Goal: Task Accomplishment & Management: Manage account settings

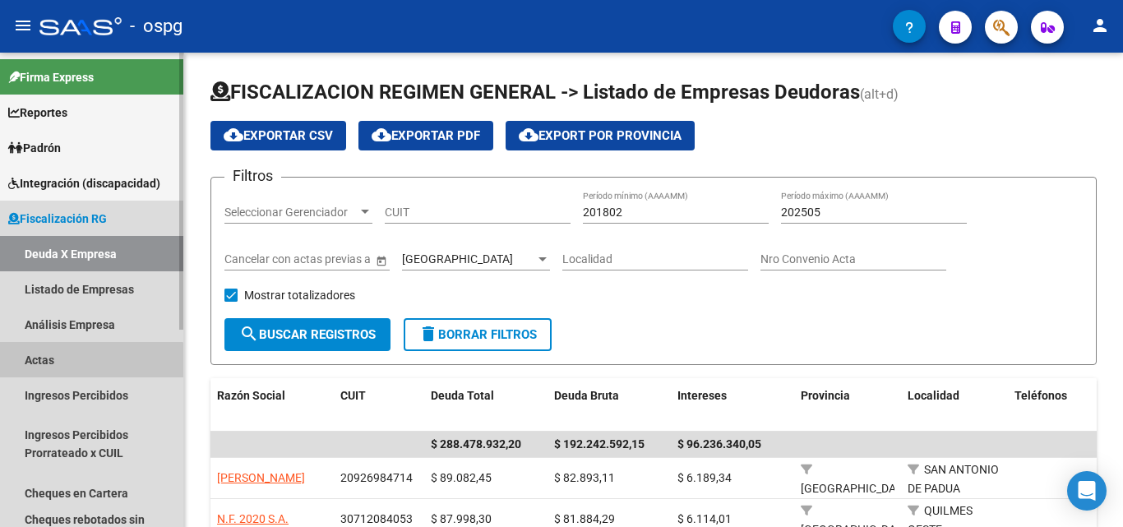
click at [52, 369] on link "Actas" at bounding box center [91, 359] width 183 height 35
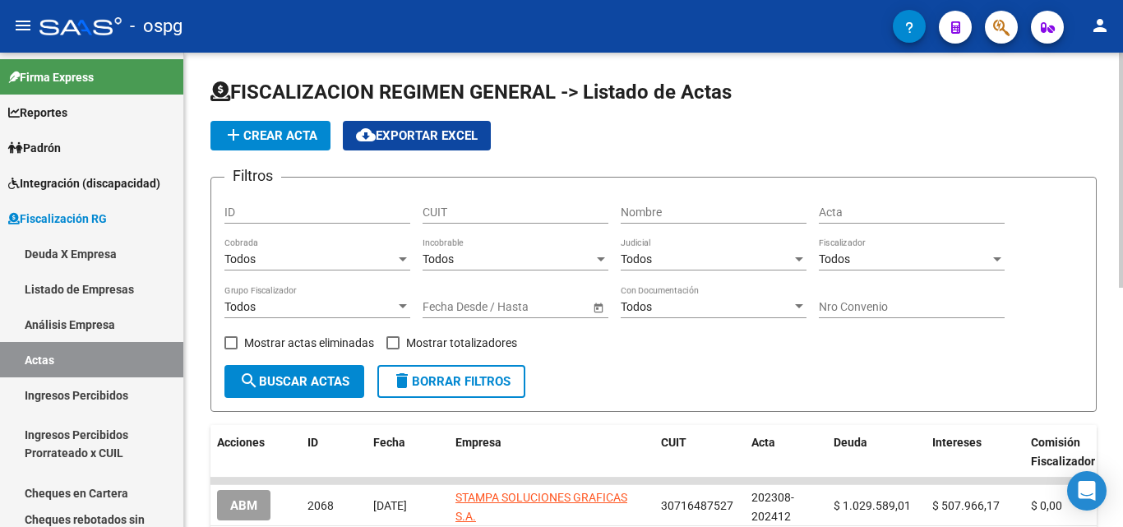
click at [663, 215] on input "Nombre" at bounding box center [714, 213] width 186 height 14
click at [666, 213] on input "Nombre" at bounding box center [714, 213] width 186 height 14
drag, startPoint x: 657, startPoint y: 212, endPoint x: 570, endPoint y: 208, distance: 87.2
click at [570, 208] on div "Filtros ID CUIT [PERSON_NAME] Nombre Acta Todos Cobrada Todos Incobrable Todos …" at bounding box center [653, 278] width 858 height 174
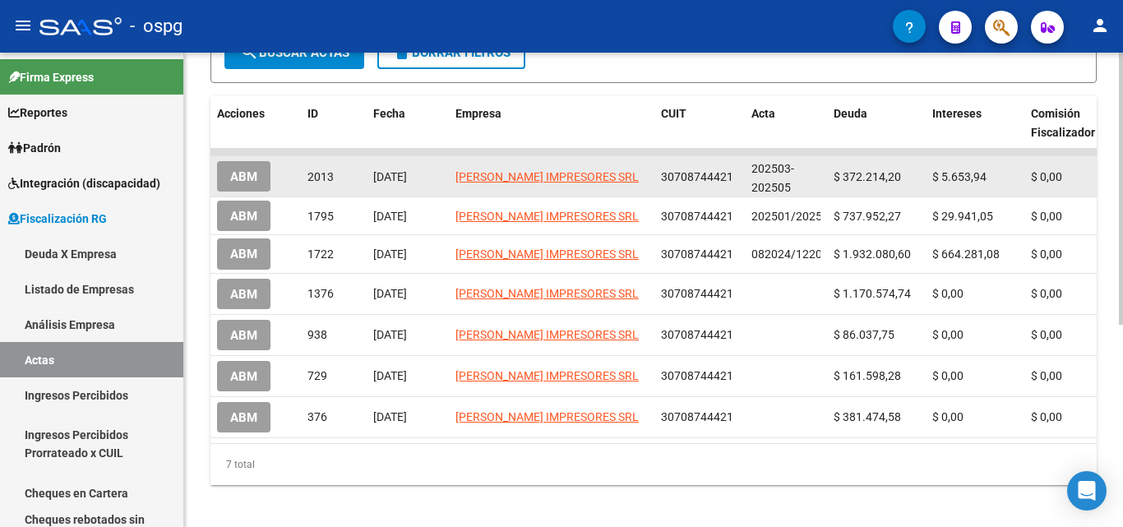
type input "[PERSON_NAME]"
click at [251, 180] on span "ABM" at bounding box center [243, 176] width 27 height 15
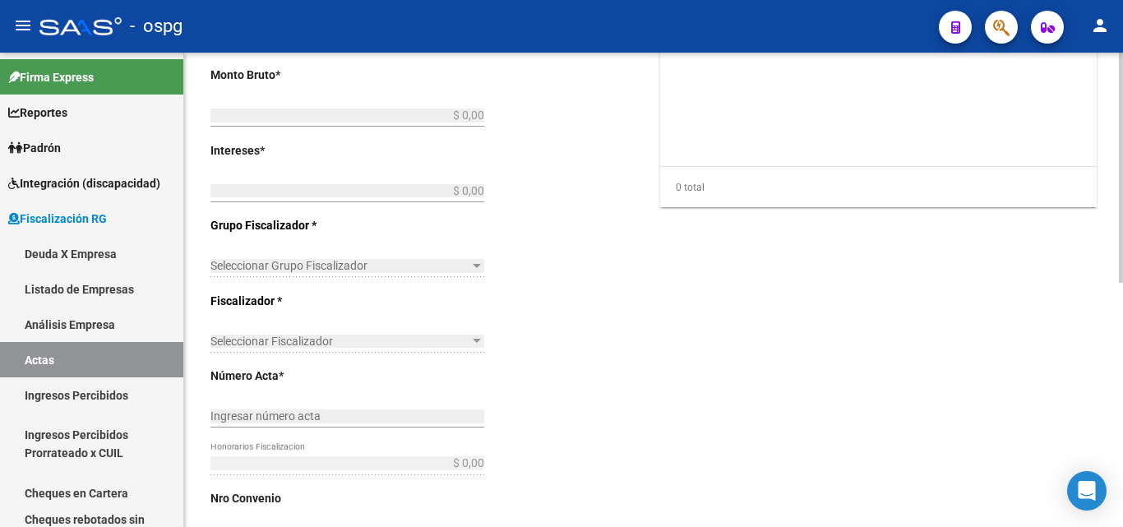
type input "202503"
type input "202505"
type input "$ 377.868,14"
type input "$ 372.214,20"
type input "$ 5.653,94"
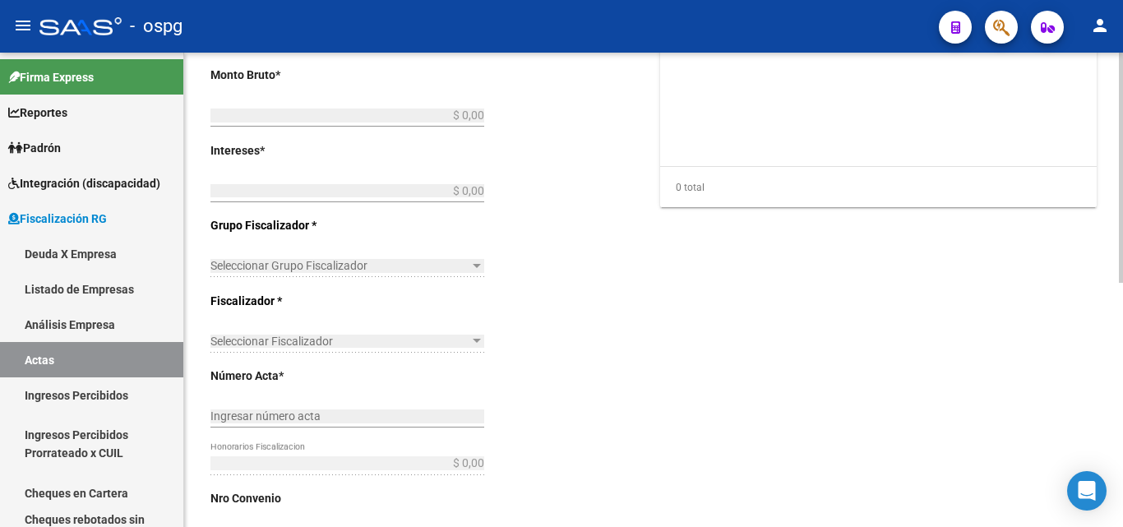
type input "202503-202505"
checkbox input "true"
type input "RECIBO 43076"
type input "[DATE]"
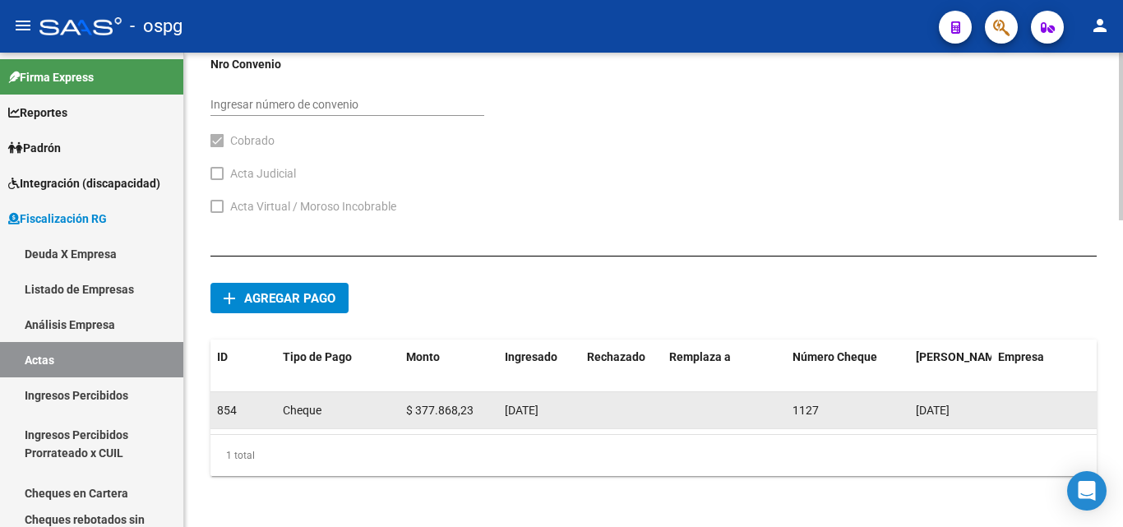
scroll to position [867, 0]
